Goal: Task Accomplishment & Management: Use online tool/utility

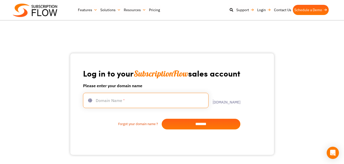
click at [119, 101] on input "text" at bounding box center [146, 100] width 126 height 15
type input "********"
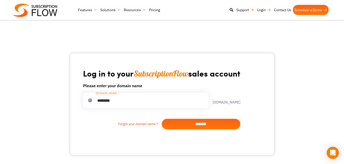
click at [206, 126] on input "*******" at bounding box center [201, 124] width 79 height 11
